Goal: Browse casually: Explore the website without a specific task or goal

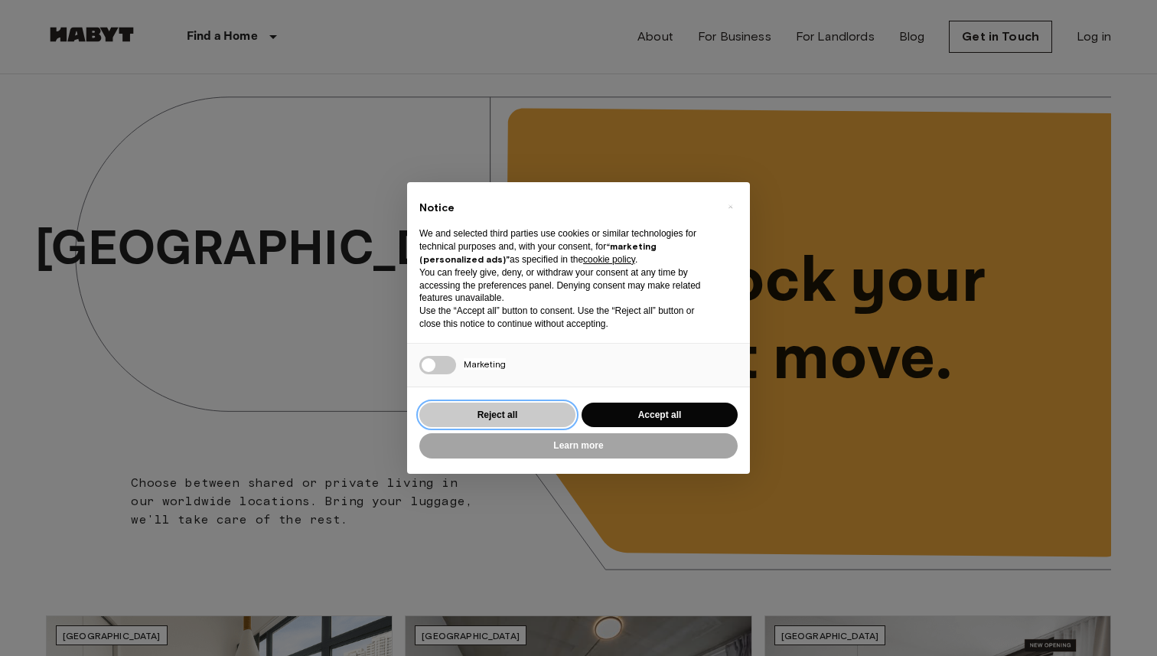
click at [531, 425] on button "Reject all" at bounding box center [497, 414] width 156 height 25
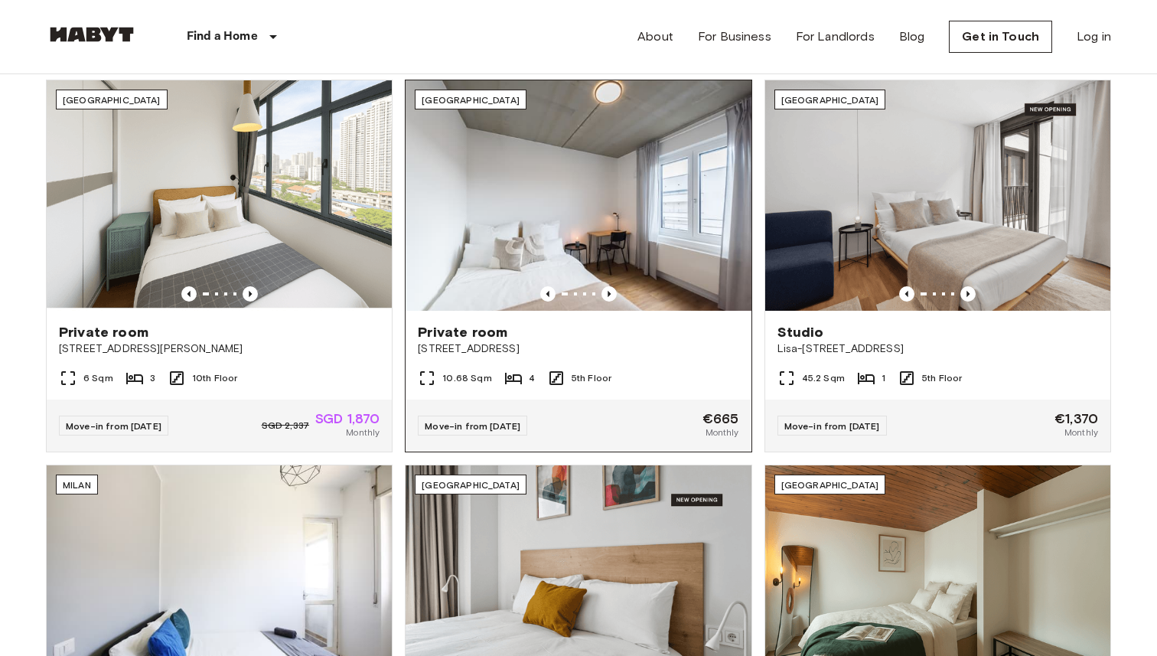
scroll to position [536, 0]
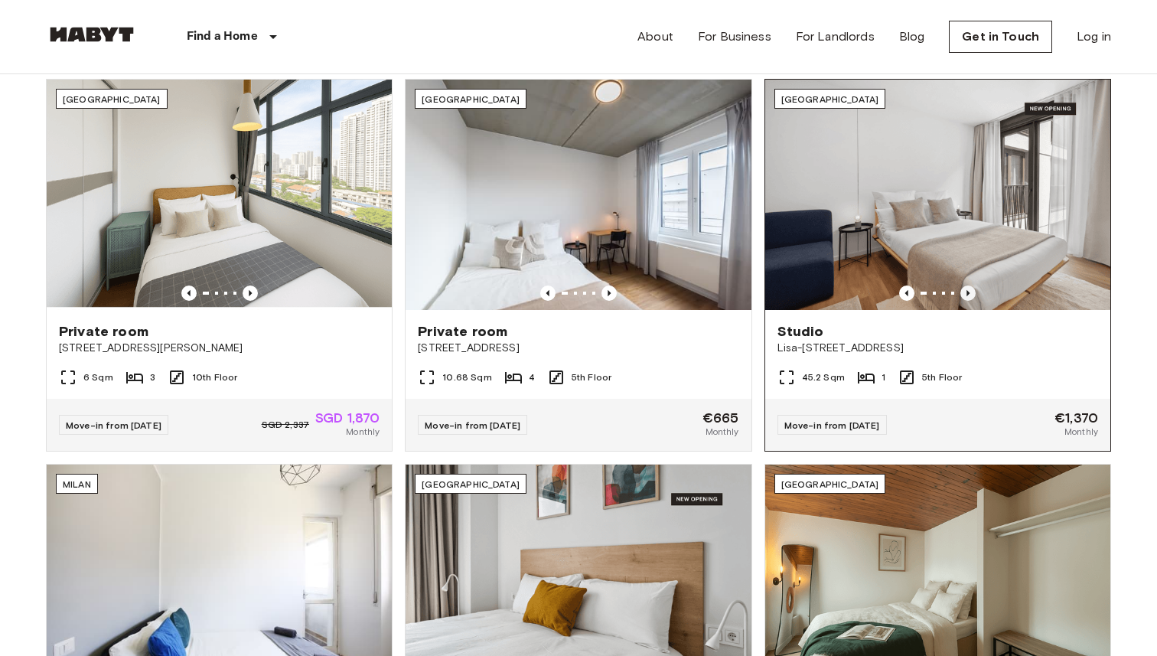
click at [969, 288] on icon "Previous image" at bounding box center [967, 292] width 15 height 15
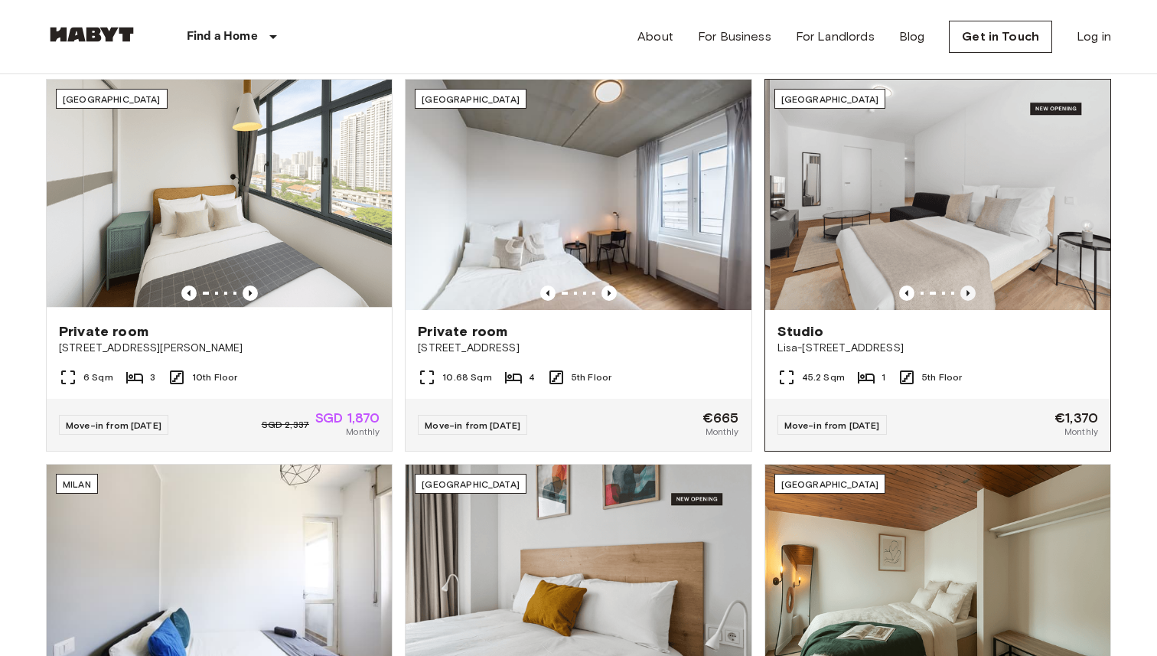
click at [969, 288] on icon "Previous image" at bounding box center [967, 292] width 15 height 15
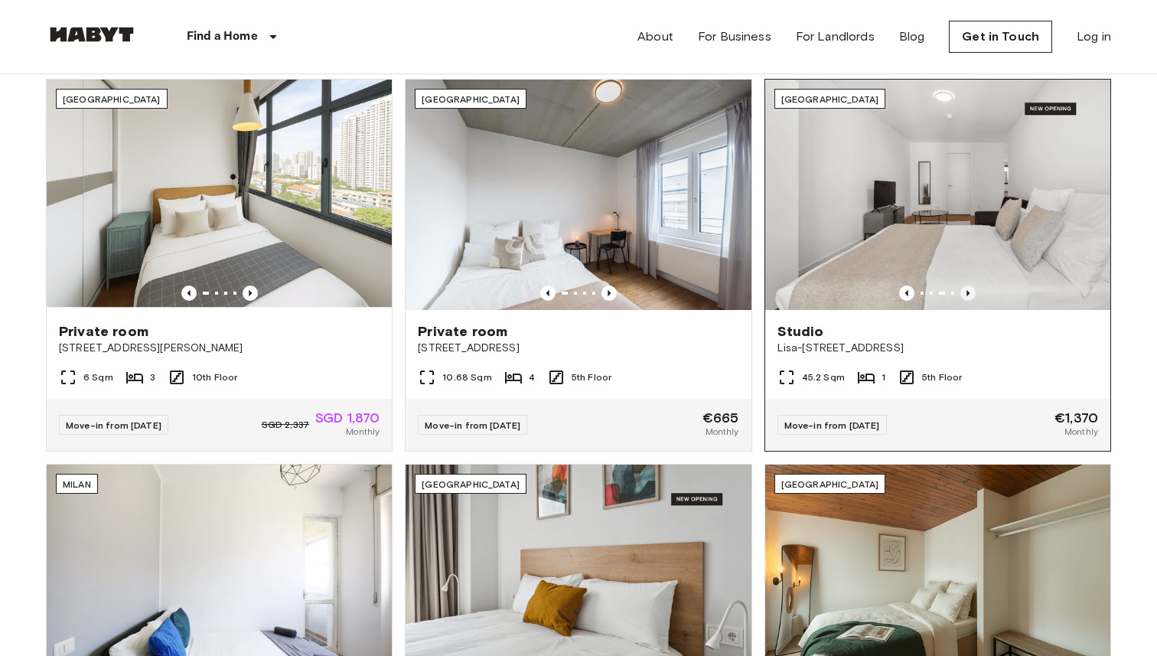
click at [969, 288] on icon "Previous image" at bounding box center [967, 292] width 15 height 15
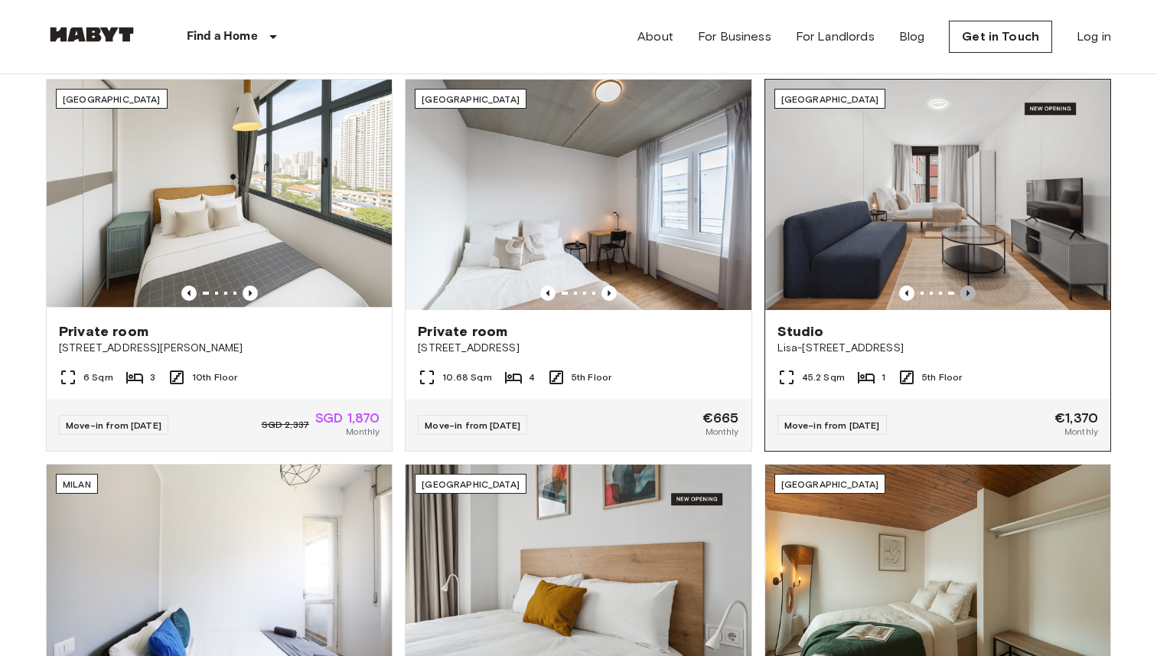
click at [969, 288] on icon "Previous image" at bounding box center [967, 292] width 15 height 15
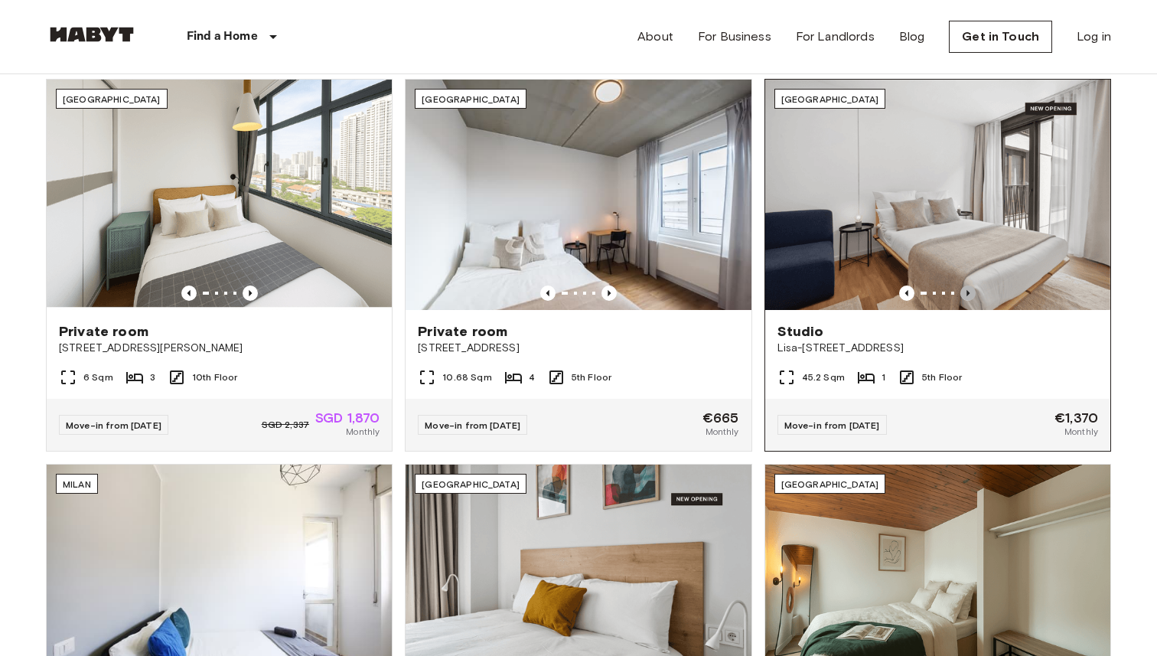
click at [970, 288] on icon "Previous image" at bounding box center [967, 292] width 15 height 15
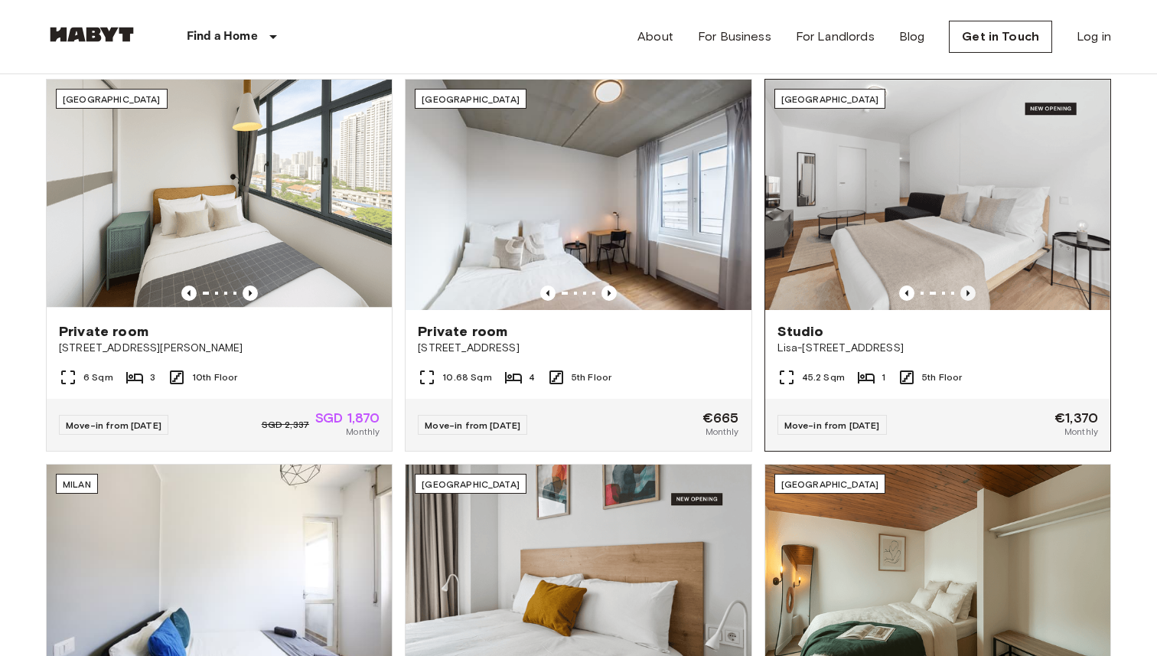
click at [970, 288] on icon "Previous image" at bounding box center [967, 292] width 15 height 15
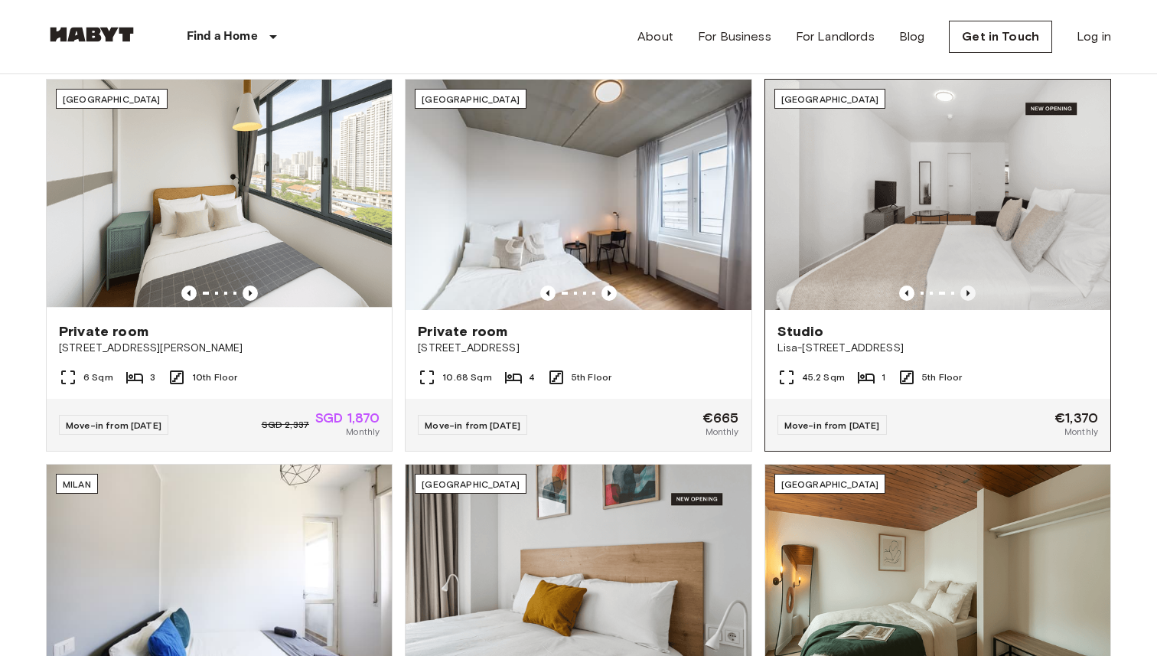
click at [970, 288] on icon "Previous image" at bounding box center [967, 292] width 15 height 15
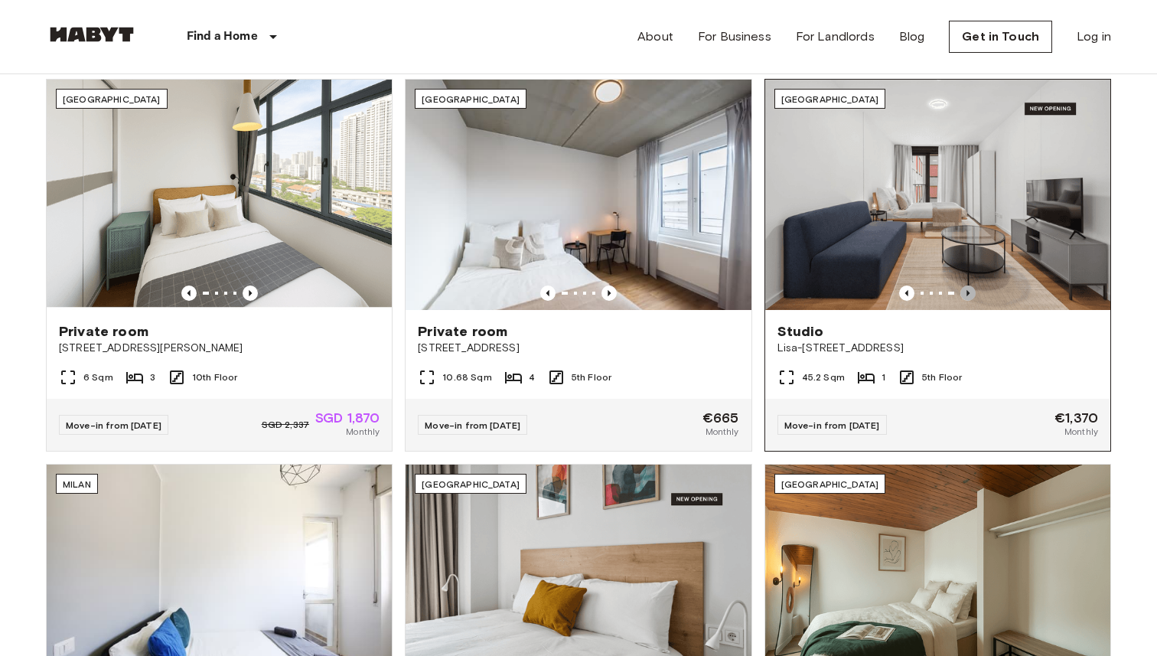
click at [970, 288] on icon "Previous image" at bounding box center [967, 292] width 15 height 15
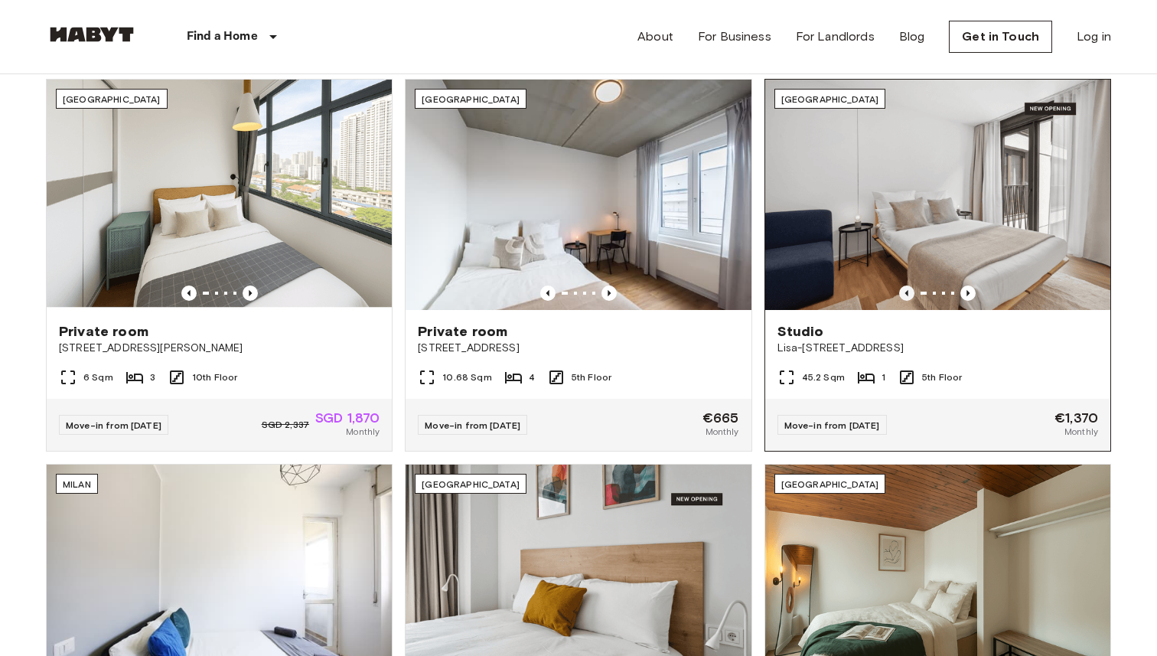
click at [909, 287] on icon "Previous image" at bounding box center [906, 292] width 15 height 15
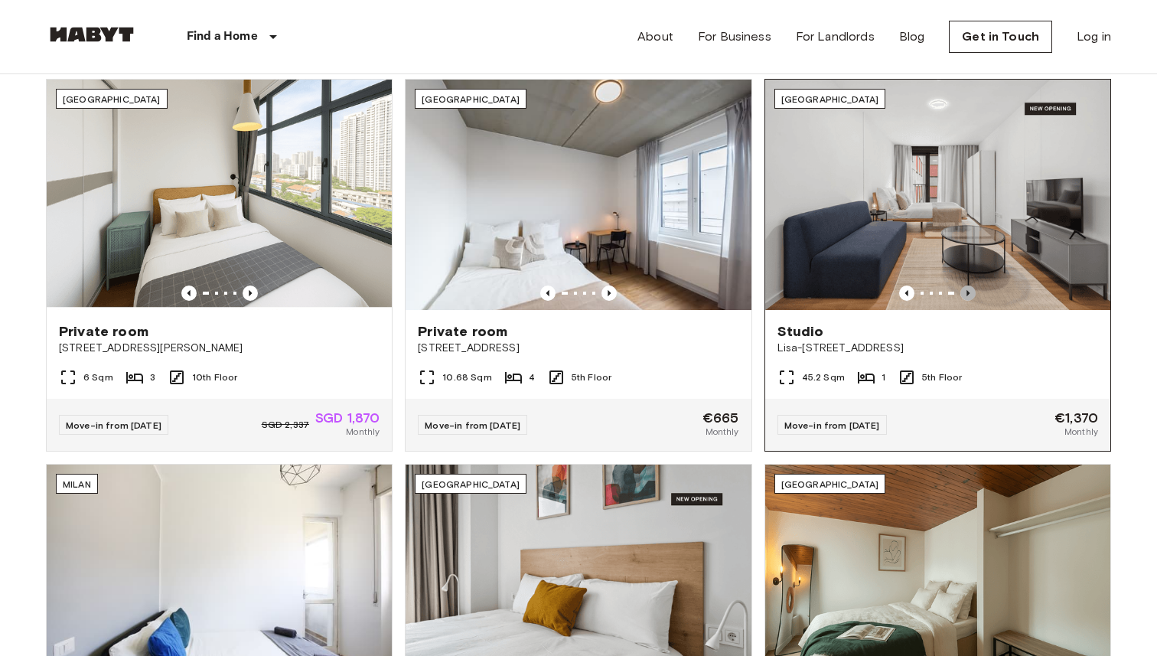
click at [968, 288] on icon "Previous image" at bounding box center [967, 292] width 15 height 15
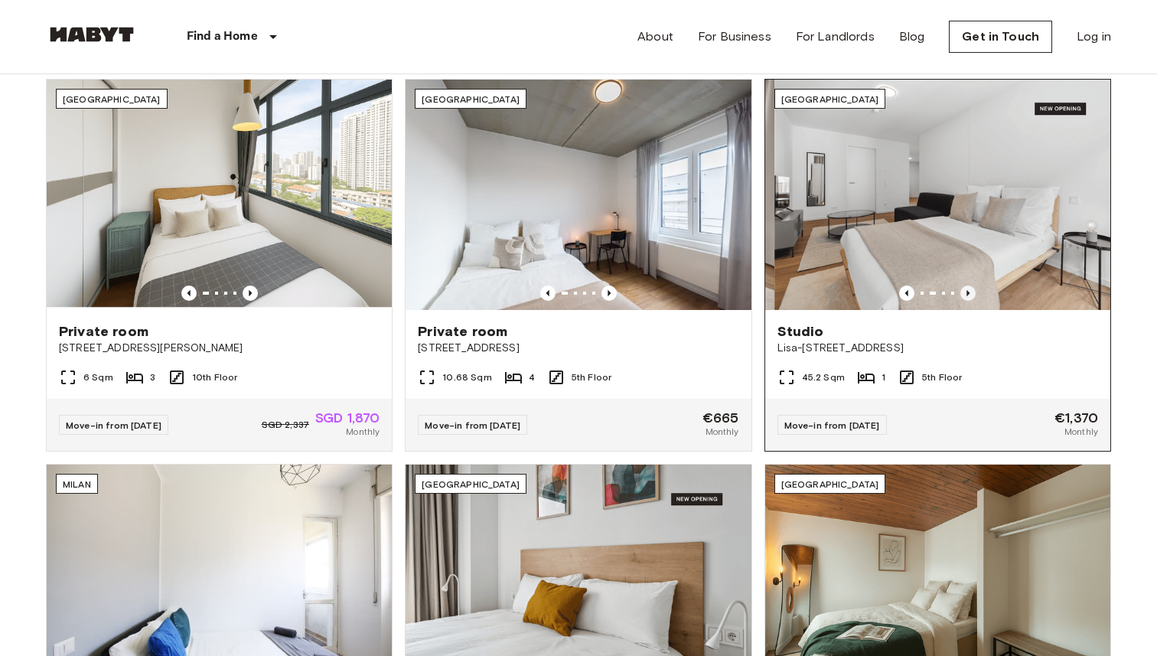
click at [968, 288] on icon "Previous image" at bounding box center [967, 292] width 15 height 15
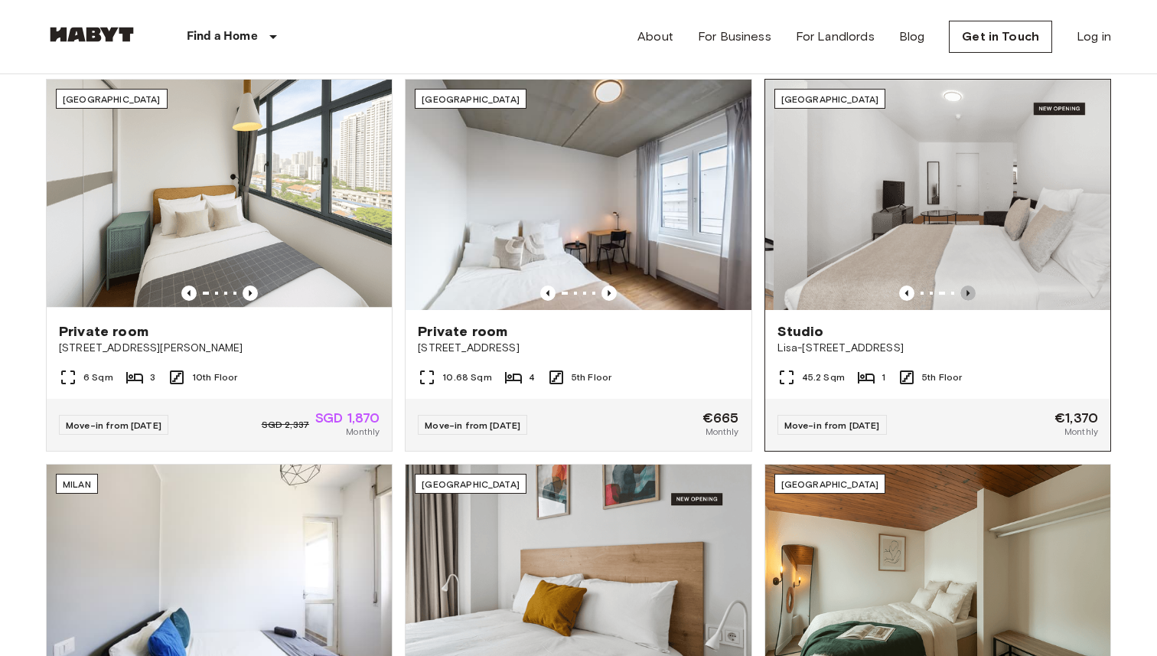
click at [968, 288] on icon "Previous image" at bounding box center [967, 292] width 15 height 15
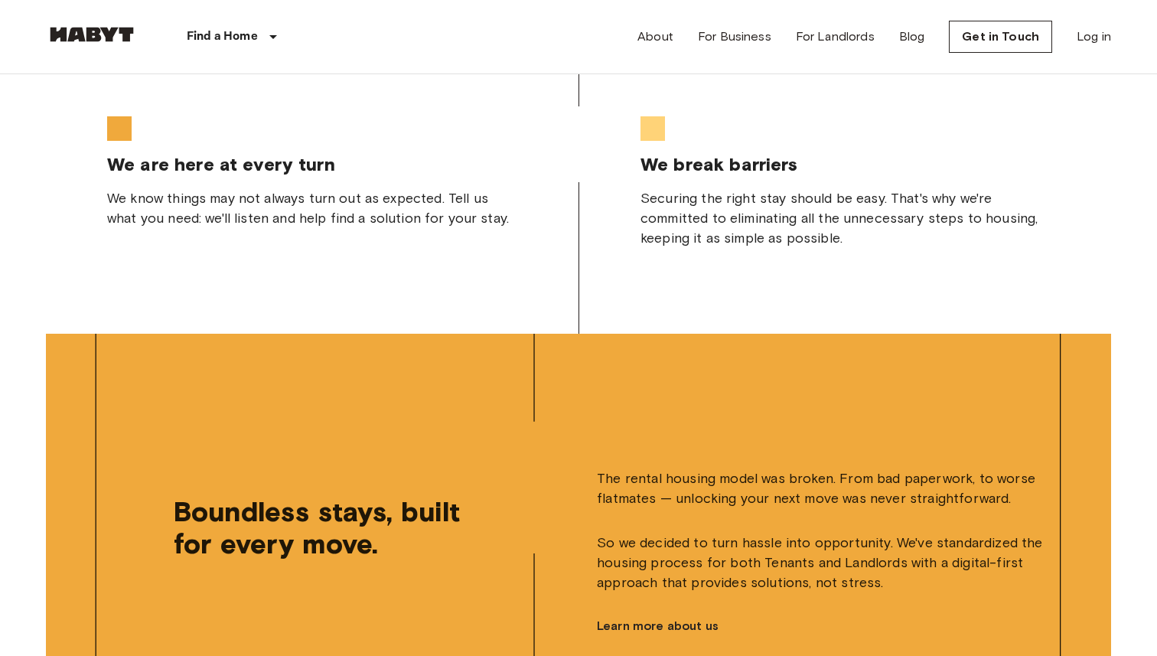
scroll to position [3207, 0]
